Goal: Find specific page/section

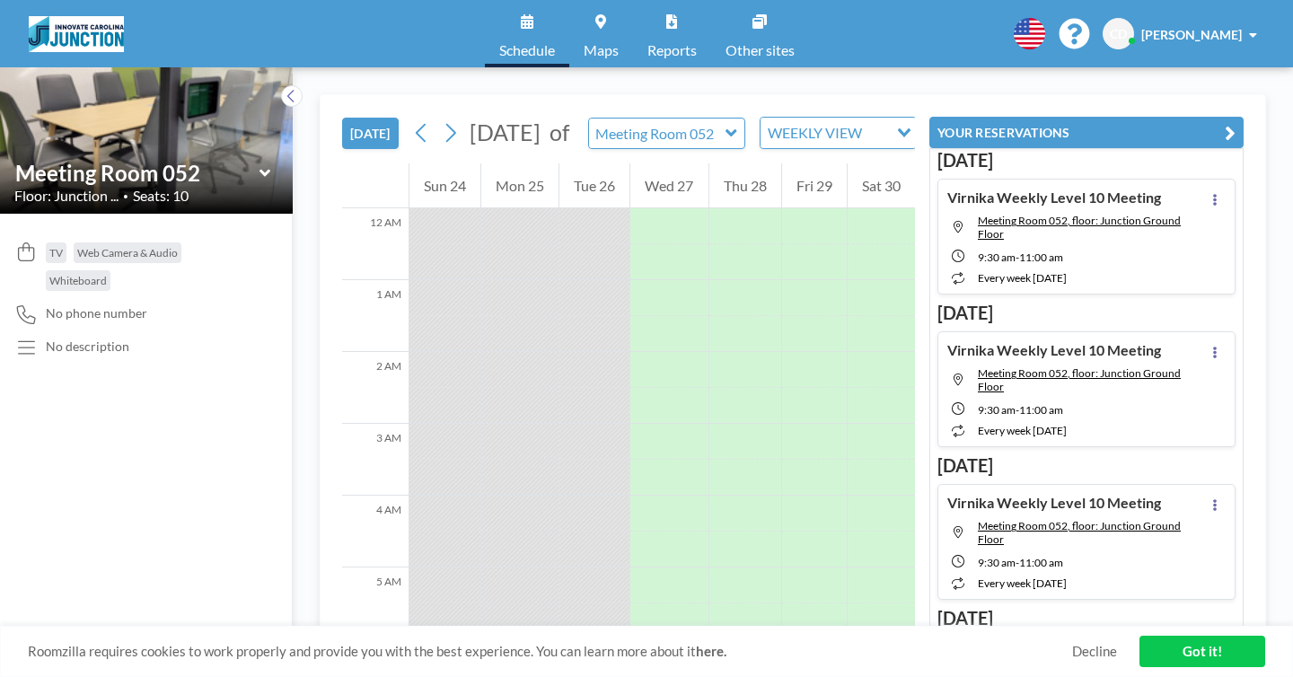
scroll to position [759, 0]
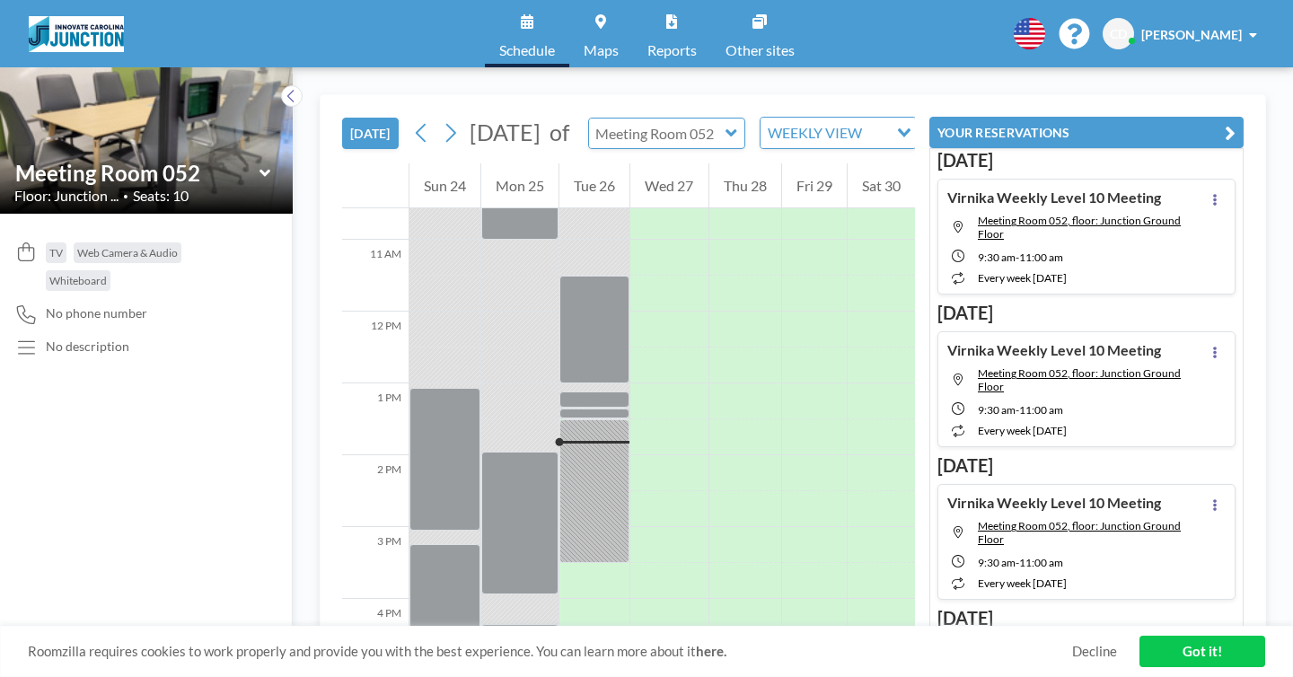
click at [606, 119] on input "text" at bounding box center [657, 134] width 137 height 30
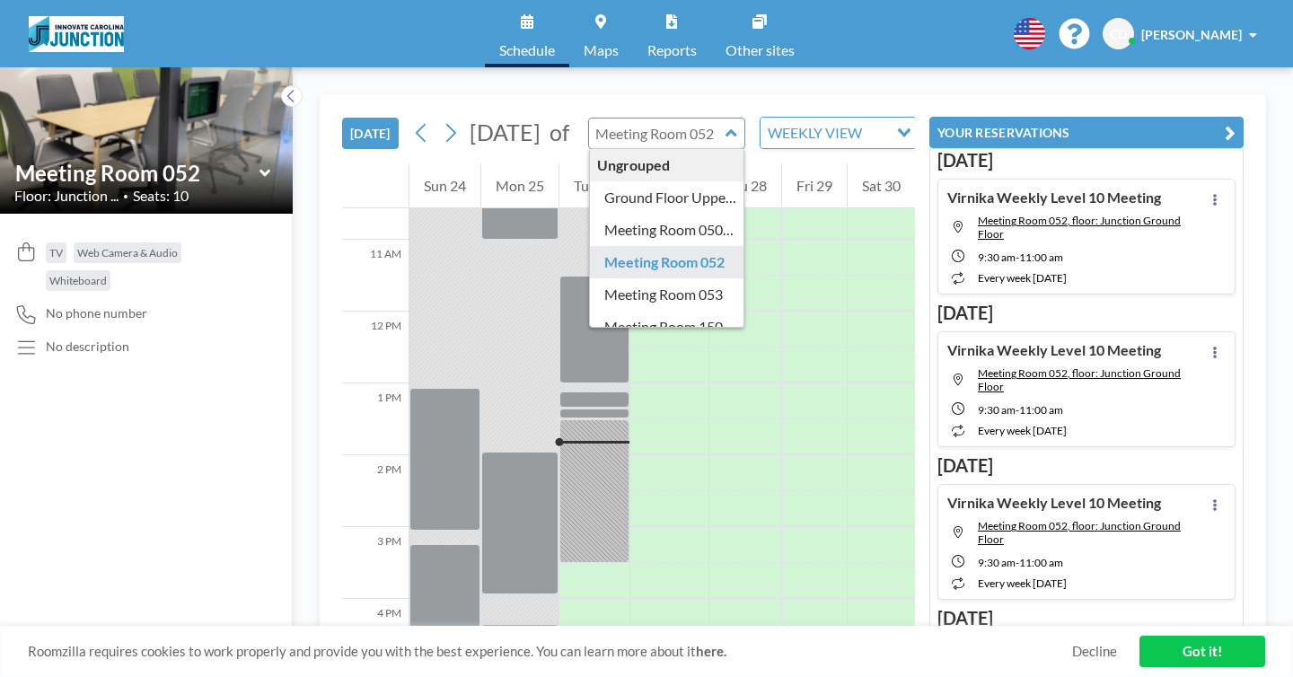
type input "Meeting Room 052"
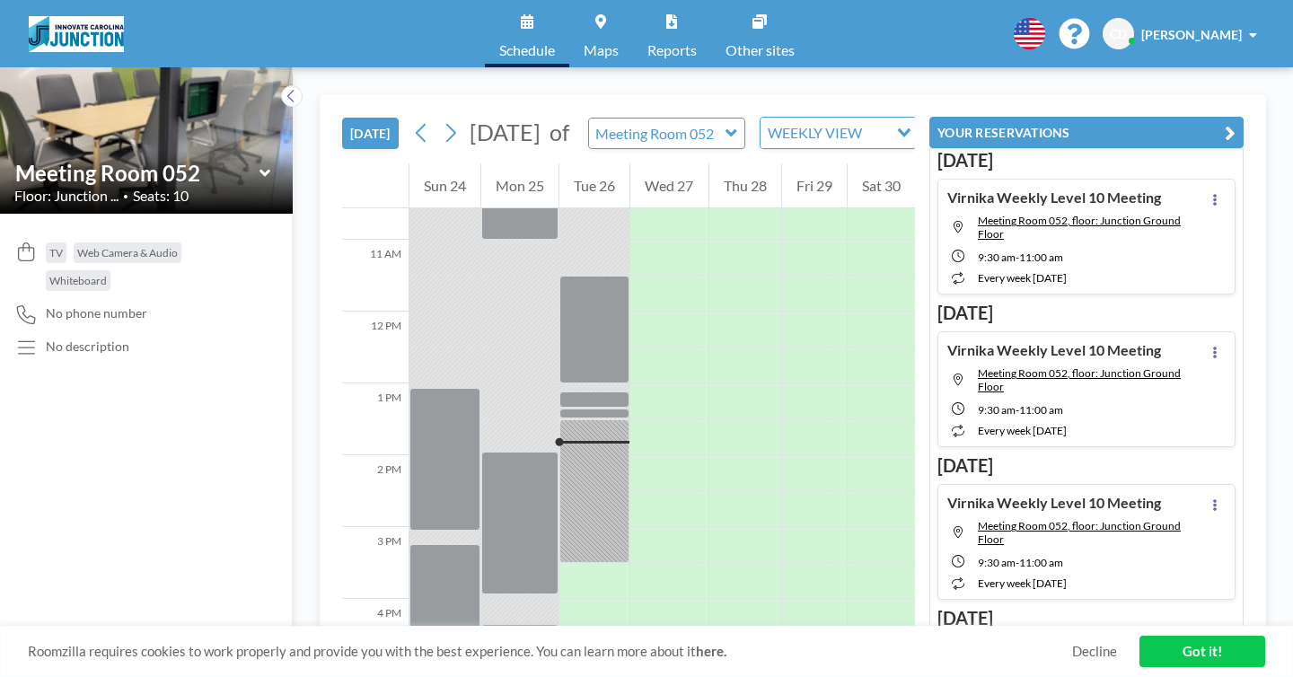
click at [625, 95] on div "[DATE] [DATE] of Meeting Room 052 WEEKLY VIEW Loading..." at bounding box center [628, 129] width 573 height 68
click at [614, 119] on input "text" at bounding box center [657, 134] width 137 height 30
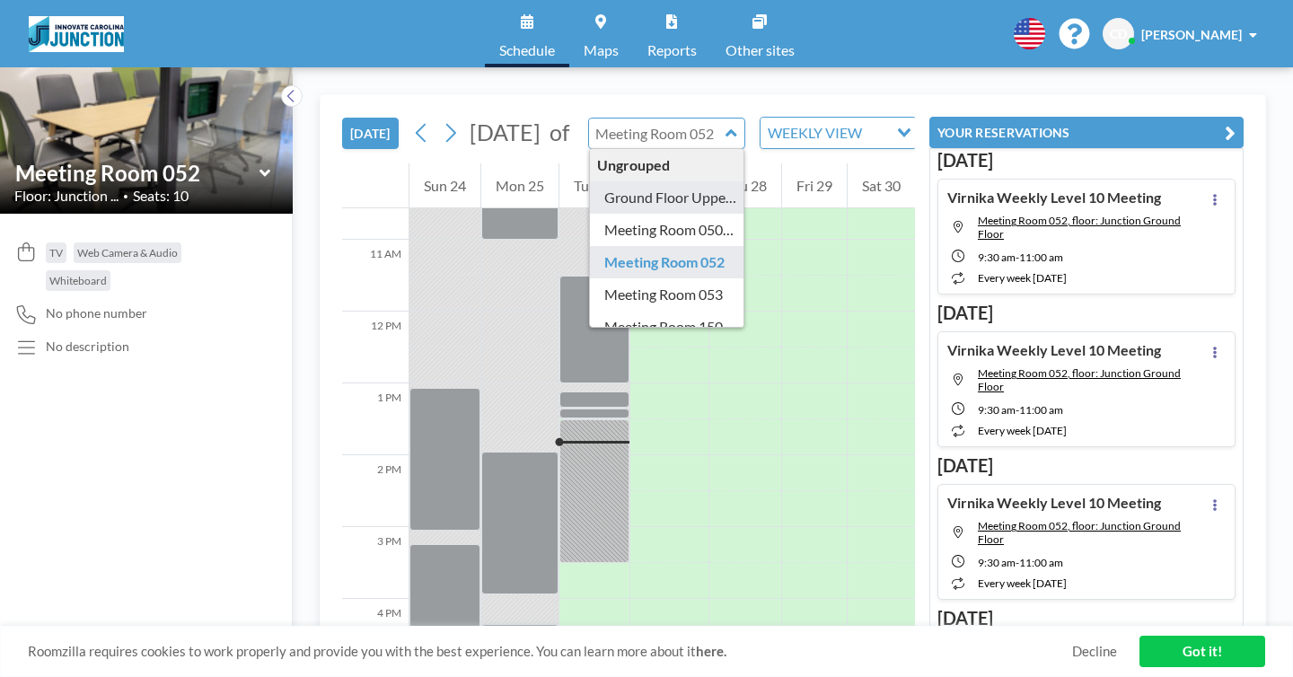
type input "Ground Floor Upper Open Area"
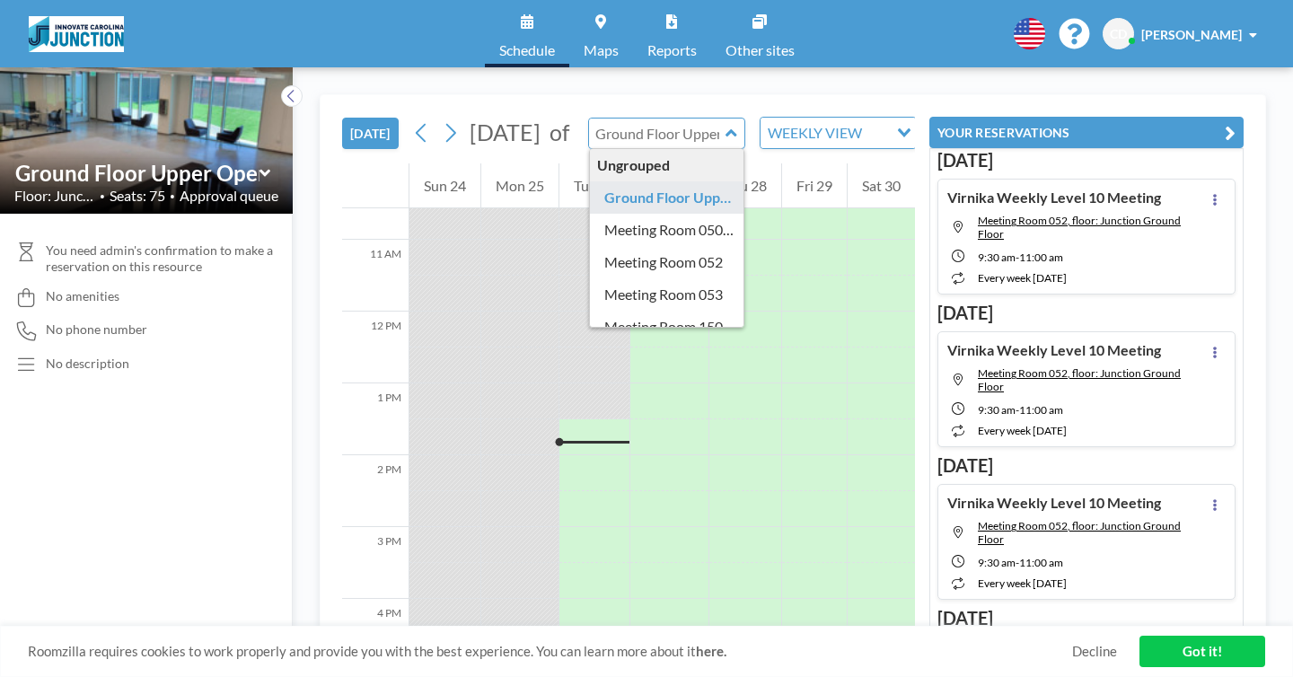
click at [598, 119] on input "text" at bounding box center [657, 134] width 137 height 30
type input "Meeting Room 050/051"
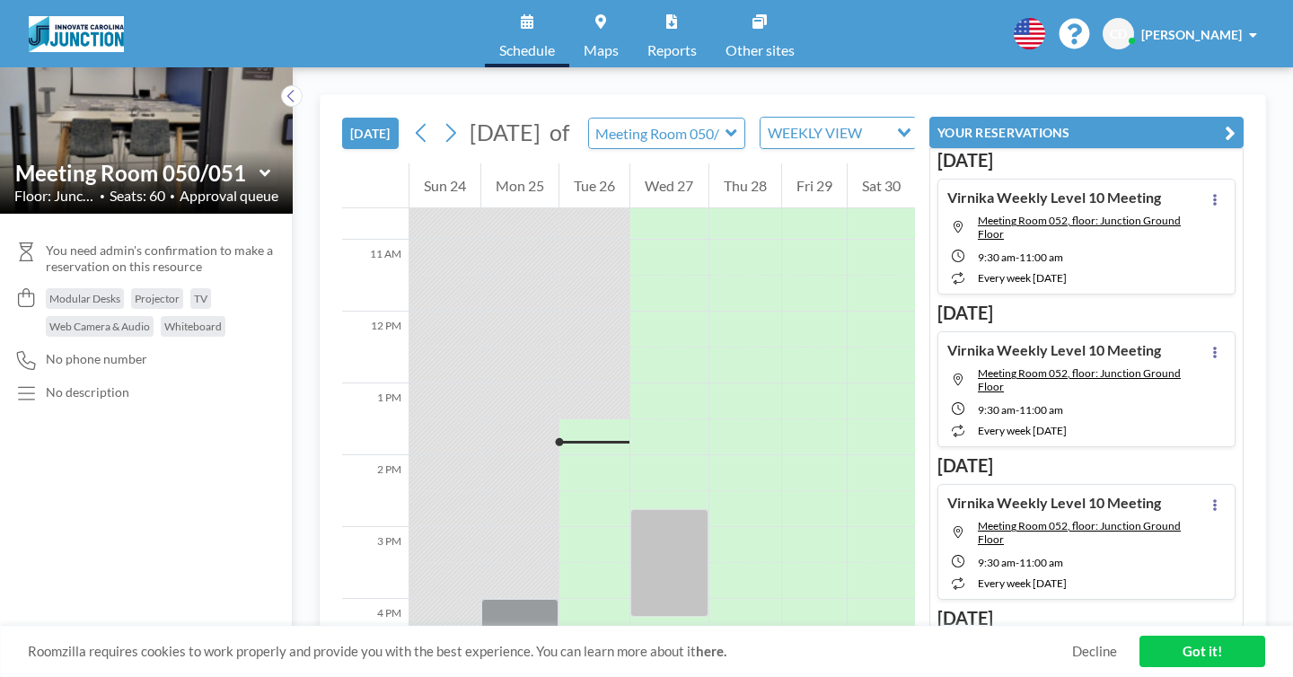
click at [601, 9] on link "Maps" at bounding box center [601, 33] width 64 height 67
